Goal: Task Accomplishment & Management: Manage account settings

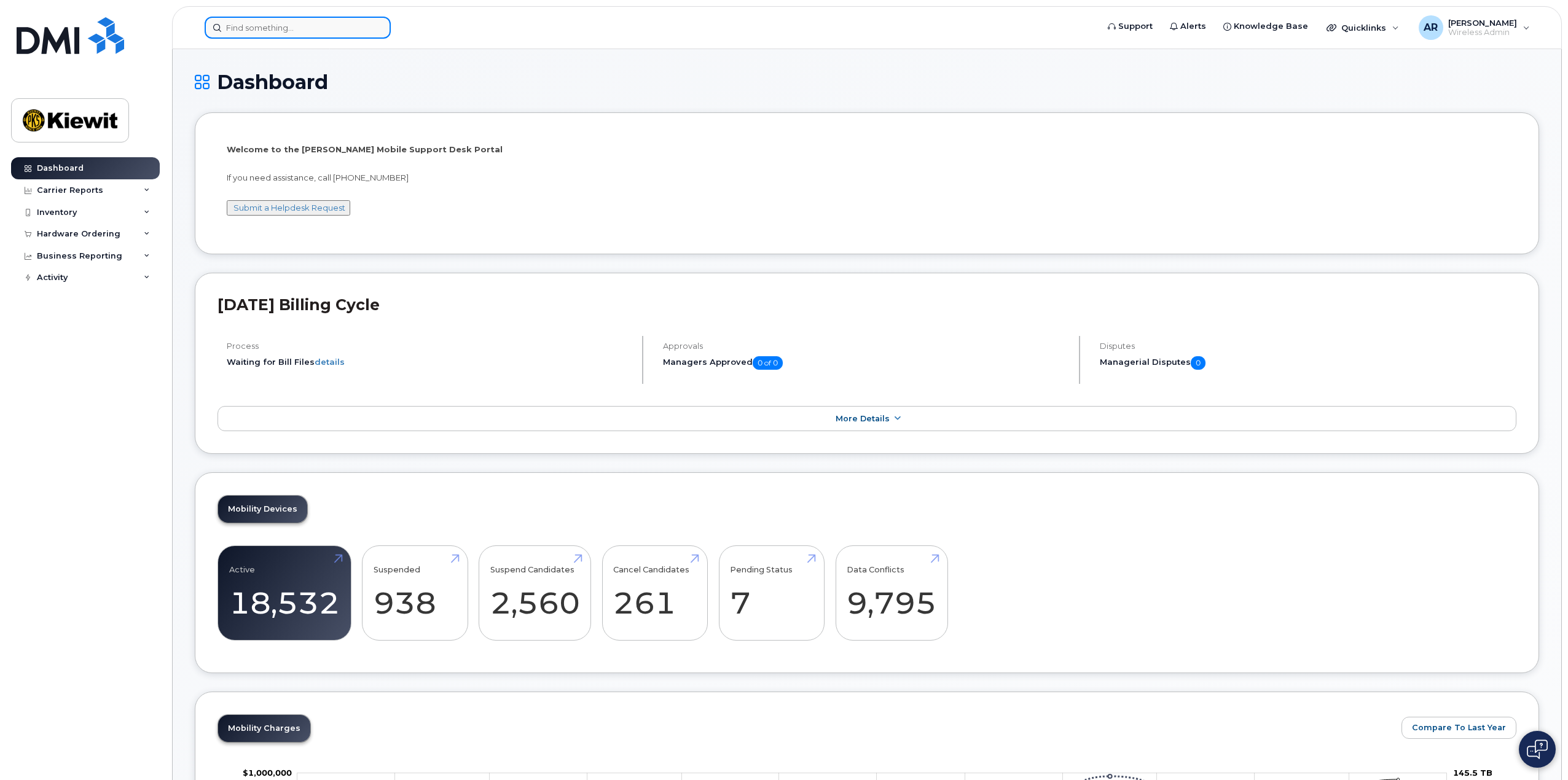
click at [268, 24] on input at bounding box center [297, 27] width 186 height 22
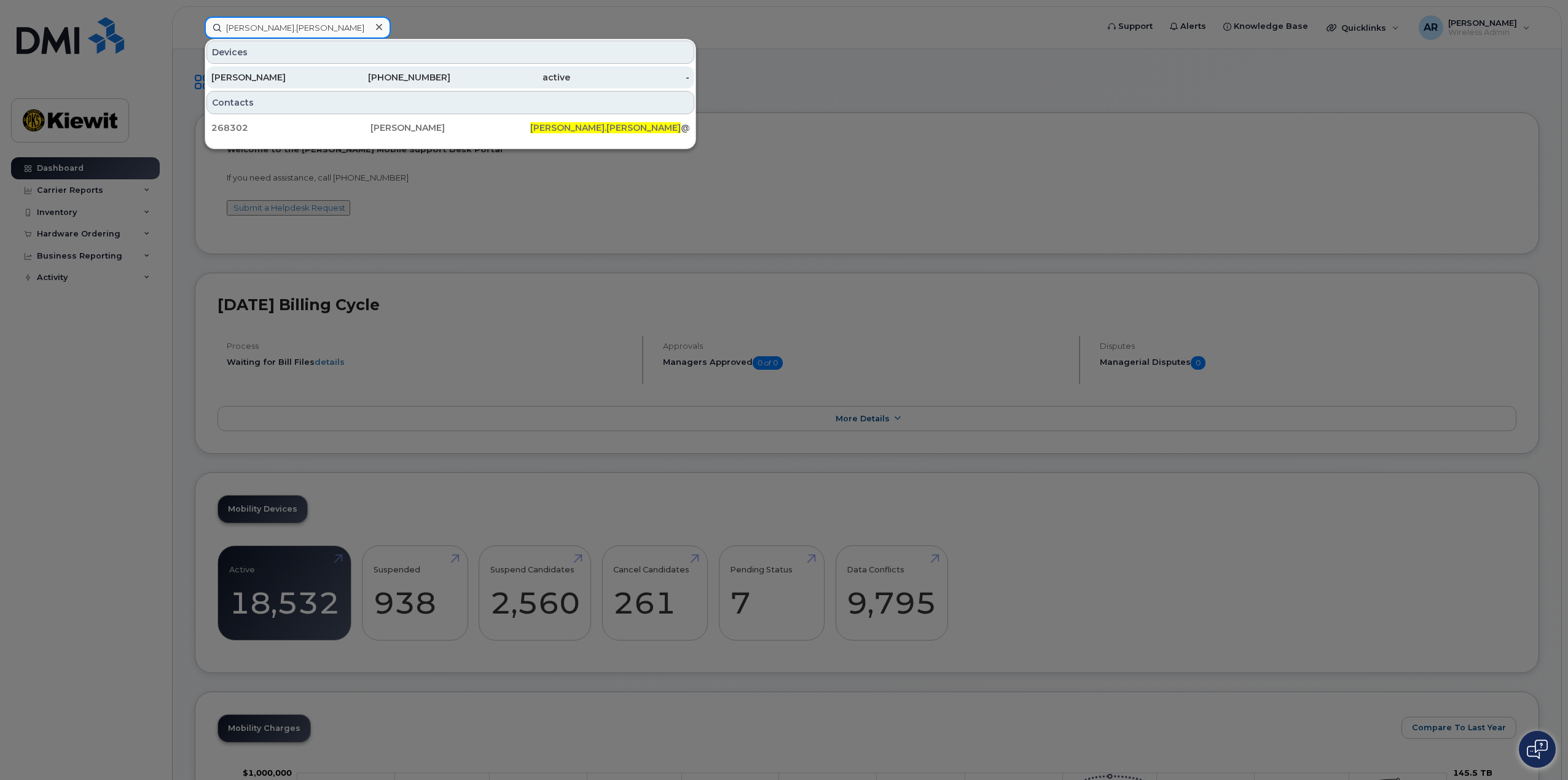
type input "[PERSON_NAME].[PERSON_NAME]"
click at [270, 83] on div "[PERSON_NAME]" at bounding box center [271, 77] width 120 height 12
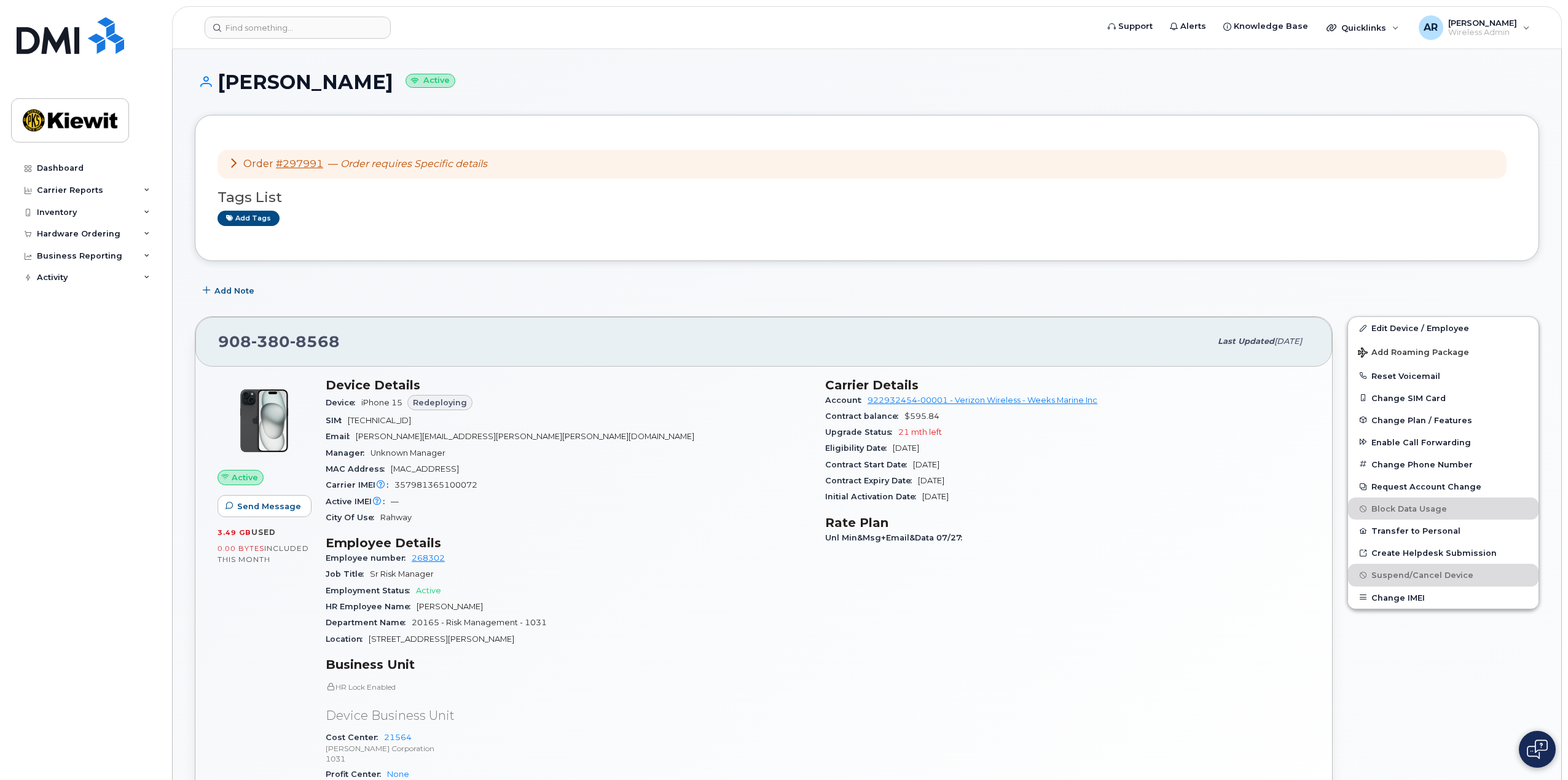
click at [232, 162] on icon at bounding box center [233, 163] width 10 height 10
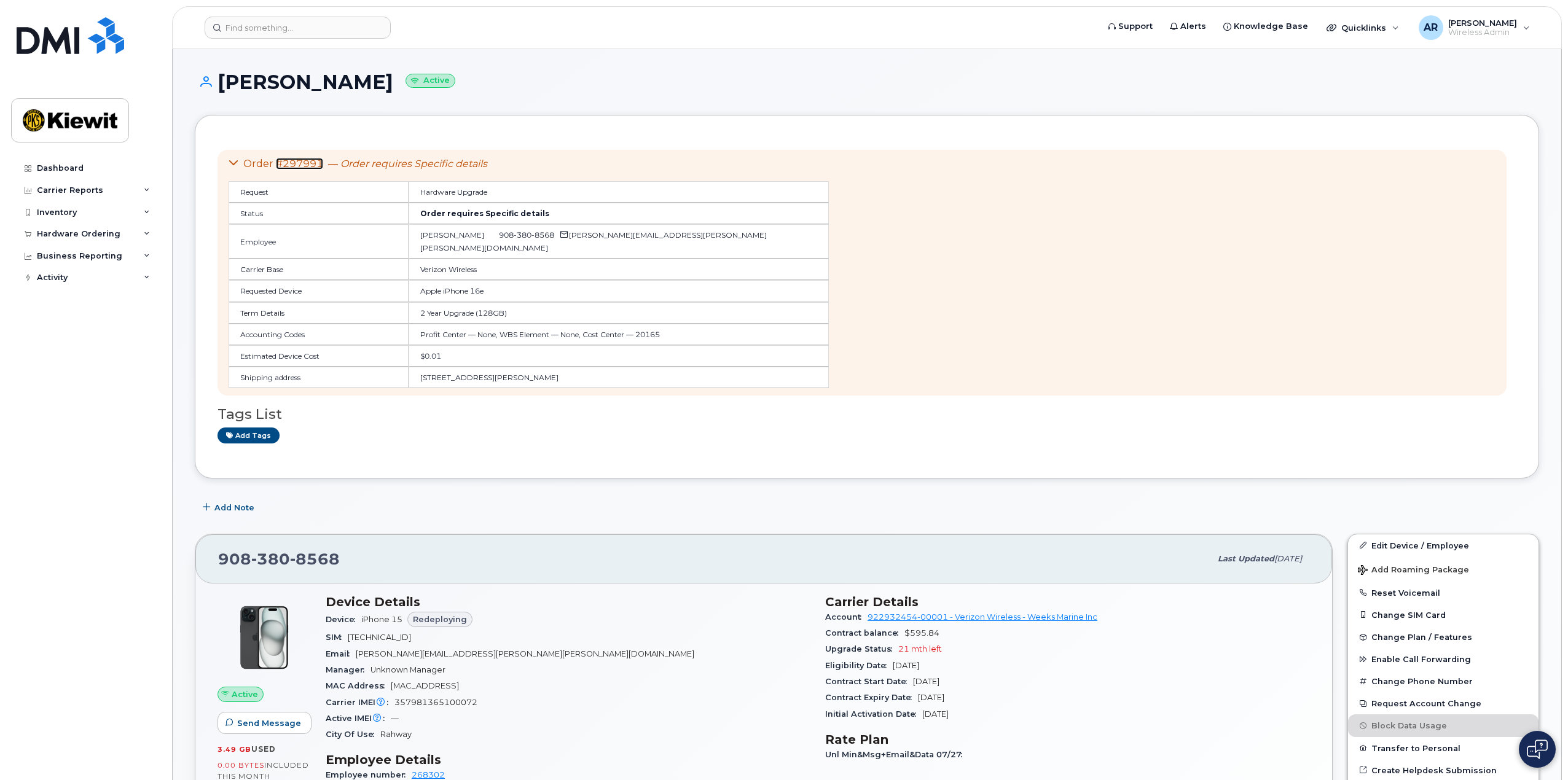
click at [296, 164] on link "#297991" at bounding box center [299, 164] width 47 height 12
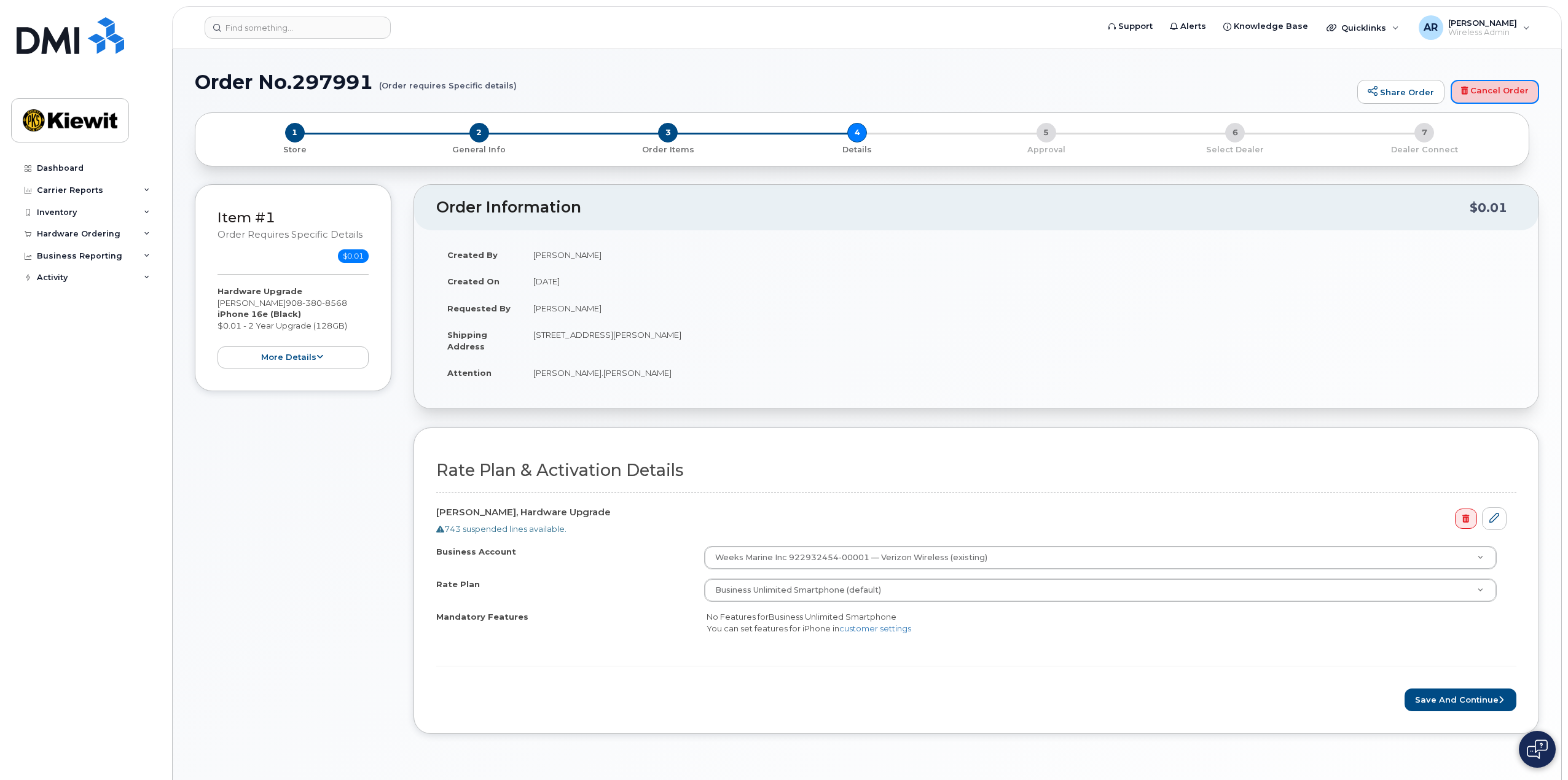
click at [1498, 99] on link "Cancel Order" at bounding box center [1495, 92] width 89 height 25
